Goal: Navigation & Orientation: Find specific page/section

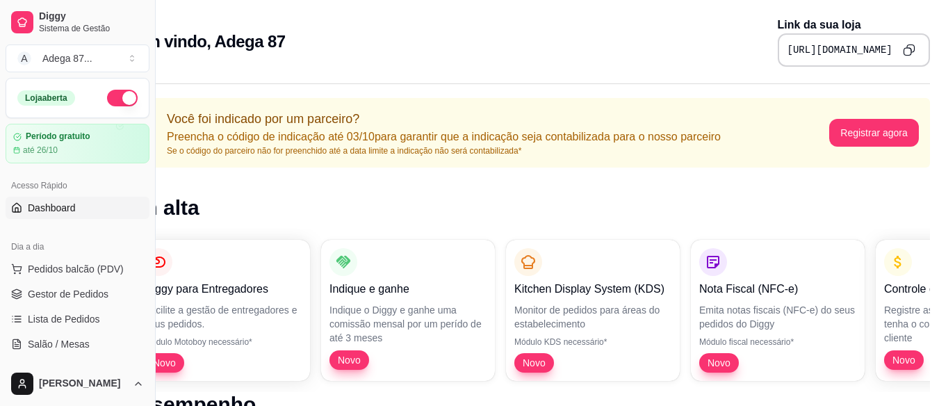
scroll to position [0, 63]
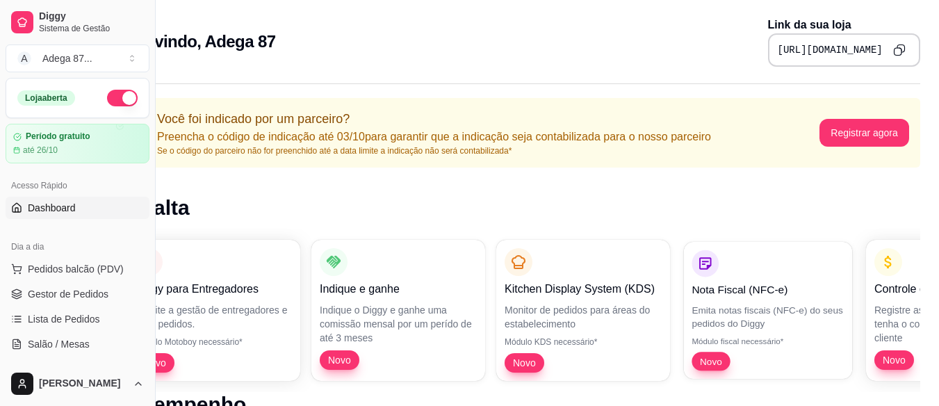
click at [711, 358] on span "Novo" at bounding box center [710, 360] width 33 height 13
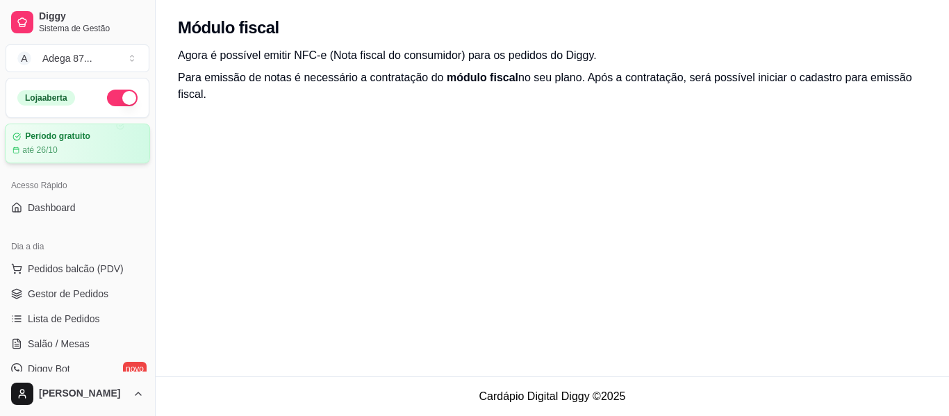
click at [98, 146] on div "até 26/10" at bounding box center [78, 150] width 130 height 11
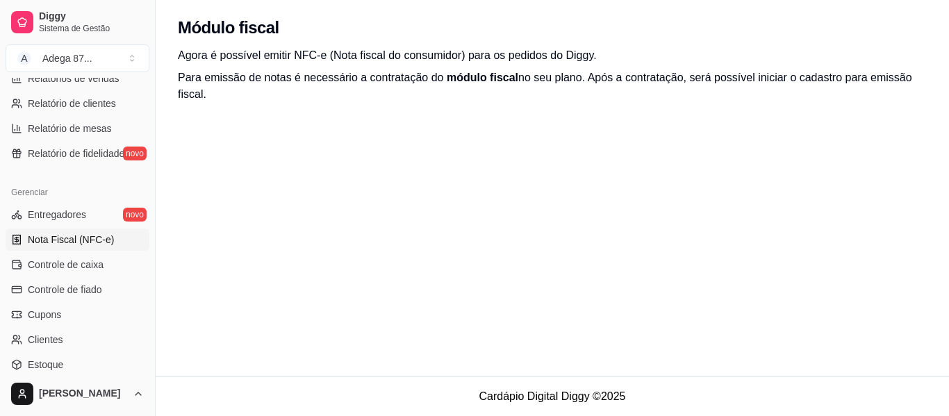
scroll to position [466, 0]
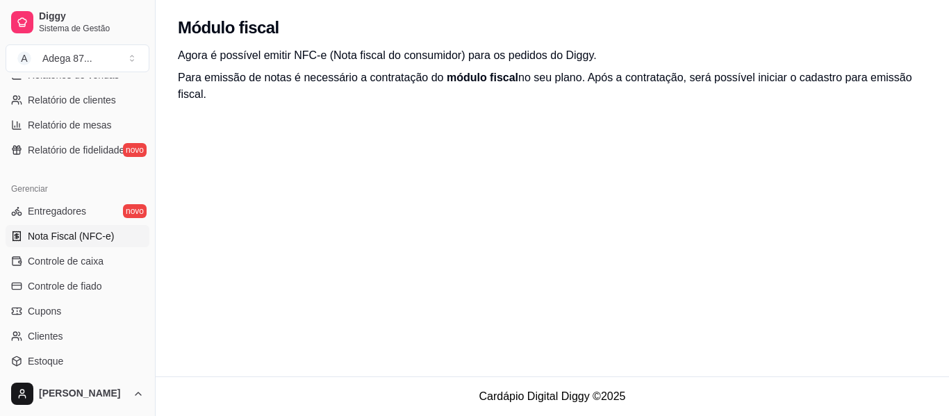
click at [644, 208] on div "Módulo fiscal Agora é possível emitir NFC-e (Nota fiscal do consumidor) para os…" at bounding box center [552, 188] width 793 height 377
click at [490, 83] on span "módulo fiscal" at bounding box center [483, 78] width 72 height 12
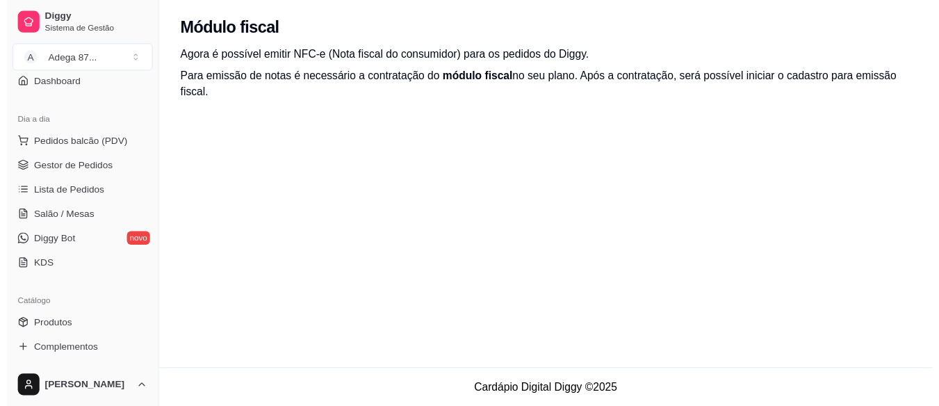
scroll to position [0, 0]
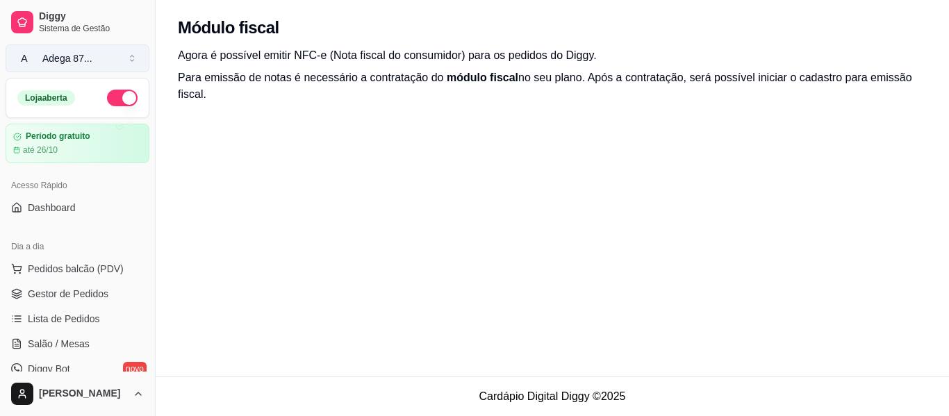
click at [118, 54] on button "A Adega 87 ..." at bounding box center [78, 58] width 144 height 28
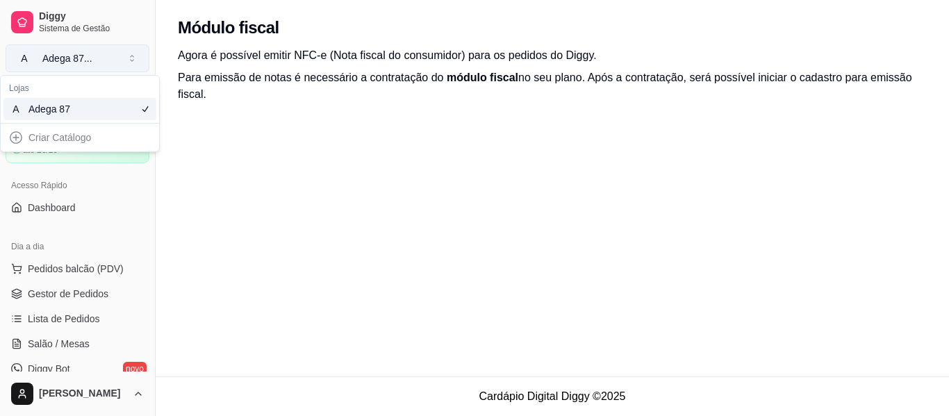
click at [118, 54] on button "A Adega 87 ..." at bounding box center [78, 58] width 144 height 28
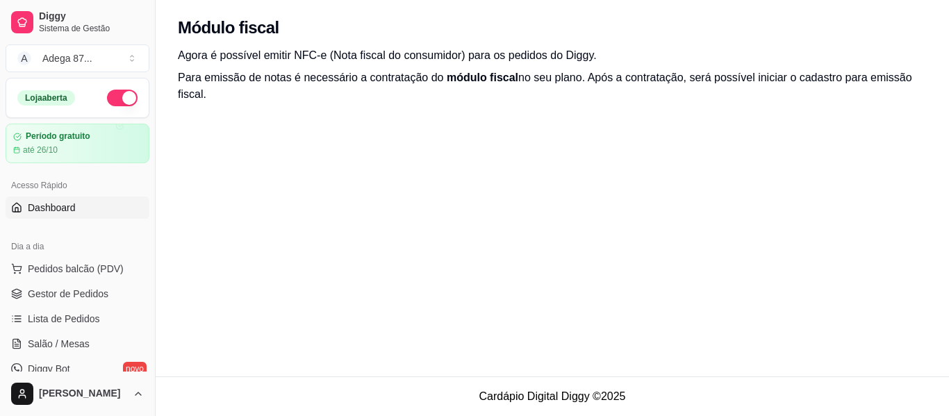
click at [58, 215] on link "Dashboard" at bounding box center [78, 208] width 144 height 22
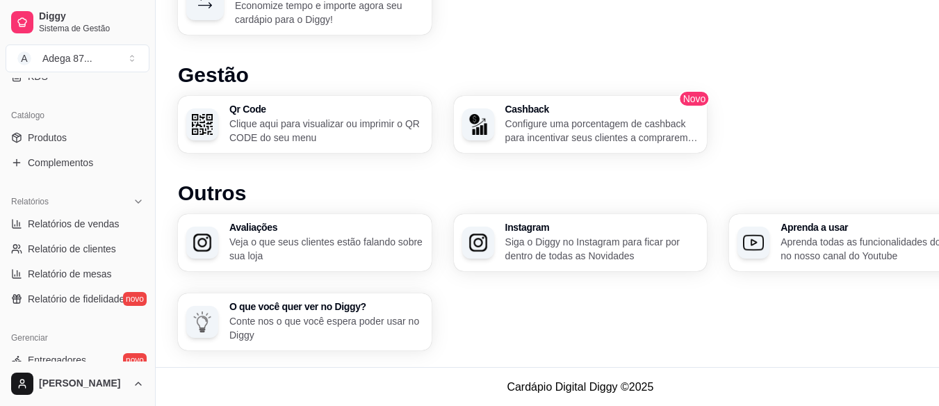
scroll to position [329, 0]
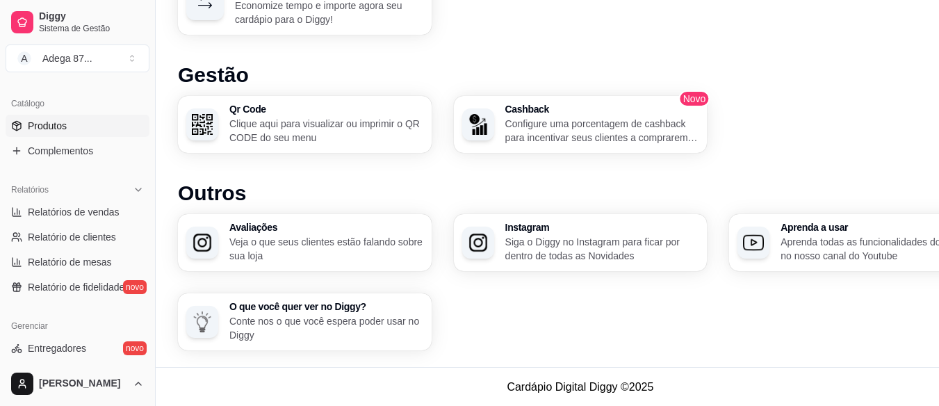
click at [100, 128] on link "Produtos" at bounding box center [78, 126] width 144 height 22
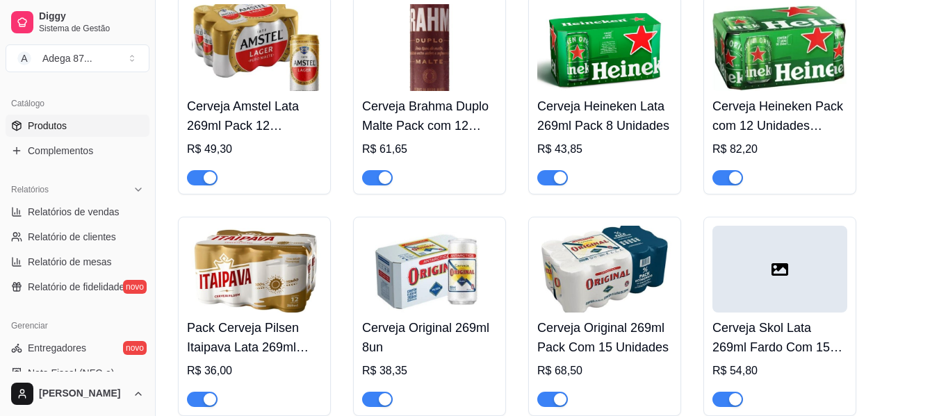
scroll to position [830, 0]
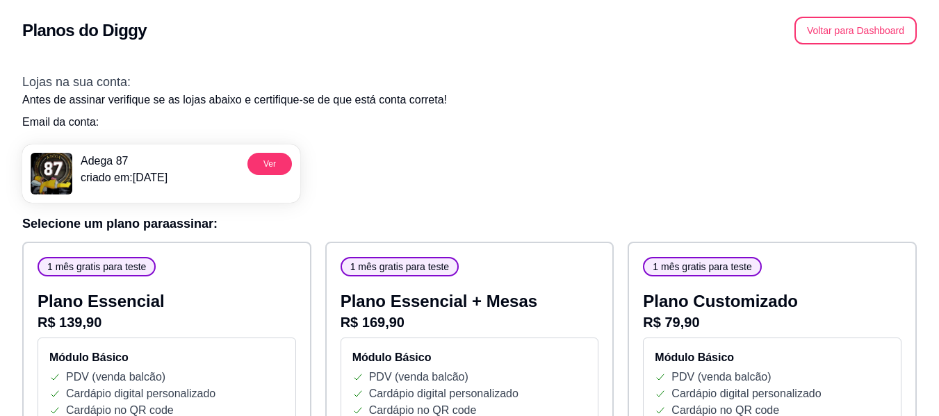
click at [895, 170] on div "Adega 87 criado em: [DATE] Ver" at bounding box center [469, 167] width 894 height 69
